Goal: Information Seeking & Learning: Learn about a topic

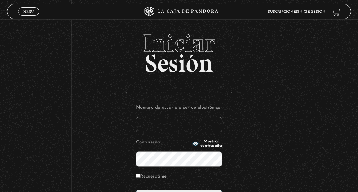
click at [164, 124] on input "Nombre de usuario o correo electrónico" at bounding box center [179, 125] width 86 height 16
type input "nancy_jaubert@hotmail.com"
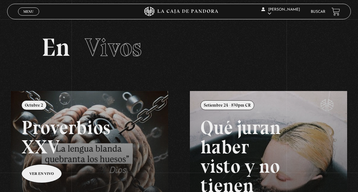
click at [24, 16] on div "Menu Cerrar" at bounding box center [72, 11] width 108 height 15
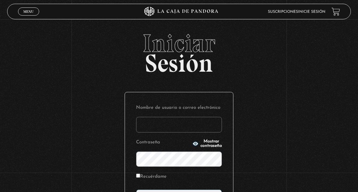
click at [254, 56] on span "Iniciar" at bounding box center [179, 43] width 344 height 25
click at [169, 125] on input "Nombre de usuario o correo electrónico" at bounding box center [179, 125] width 86 height 16
type input "[PERSON_NAME][EMAIL_ADDRESS][DOMAIN_NAME]"
click at [137, 177] on input "Recuérdame" at bounding box center [138, 175] width 4 height 4
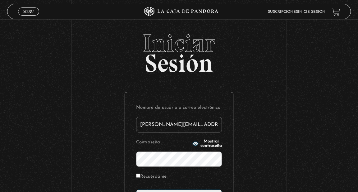
checkbox input "true"
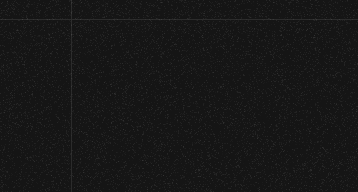
scroll to position [53, 0]
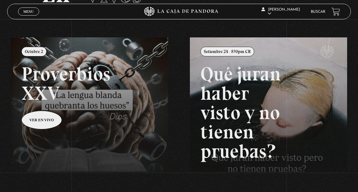
click at [27, 10] on span "Menu" at bounding box center [28, 12] width 10 height 4
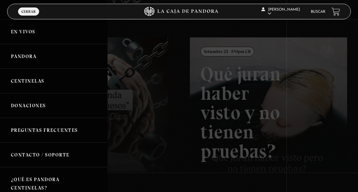
click at [46, 81] on link "Centinelas" at bounding box center [54, 80] width 108 height 25
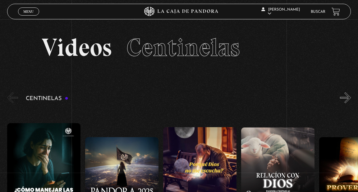
click at [356, 22] on section "Videos Centinelas" at bounding box center [179, 55] width 358 height 72
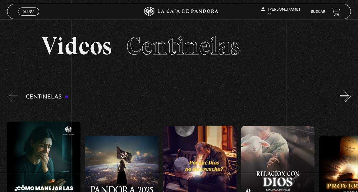
click at [321, 11] on link "Buscar" at bounding box center [318, 12] width 15 height 4
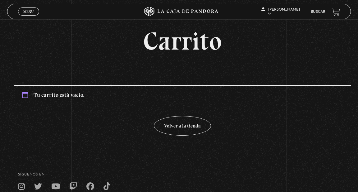
click at [317, 11] on link "Buscar" at bounding box center [318, 12] width 15 height 4
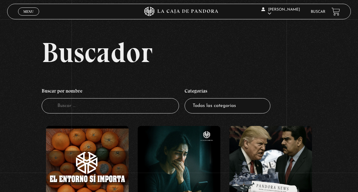
click at [129, 108] on input "Buscador" at bounding box center [110, 105] width 137 height 15
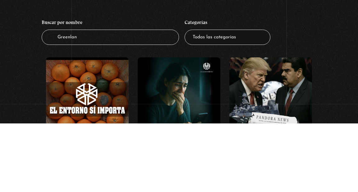
type input "[GEOGRAPHIC_DATA]"
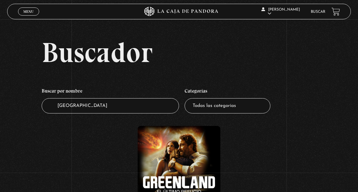
click at [186, 170] on figure at bounding box center [179, 167] width 82 height 82
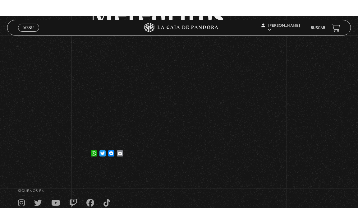
scroll to position [99, 0]
